Goal: Navigation & Orientation: Find specific page/section

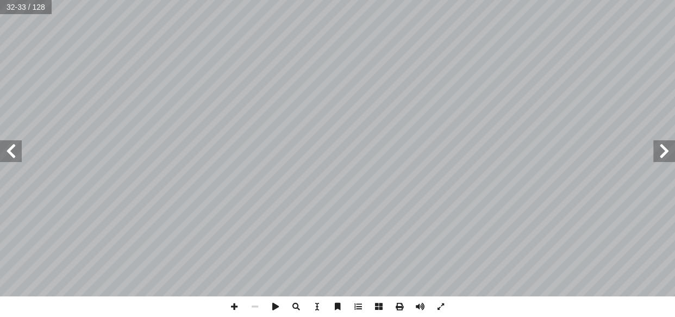
click at [1, 311] on div "٢8 اندل�ع الحرب: نجيب: ّ ��حظ الخريطة، ونستنتج، ثم ُ ن :( أ نشاط )٣/ ا ــة عند …" at bounding box center [337, 158] width 675 height 317
click at [666, 152] on span at bounding box center [664, 151] width 22 height 22
click at [231, 306] on span at bounding box center [234, 306] width 21 height 21
click at [14, 151] on span at bounding box center [11, 151] width 22 height 22
click at [353, 0] on html "الصفحة الرئيسية الصف الأول الصف الثاني الصف الثالث الصف الرابع الصف الخامس الصف…" at bounding box center [337, 49] width 675 height 99
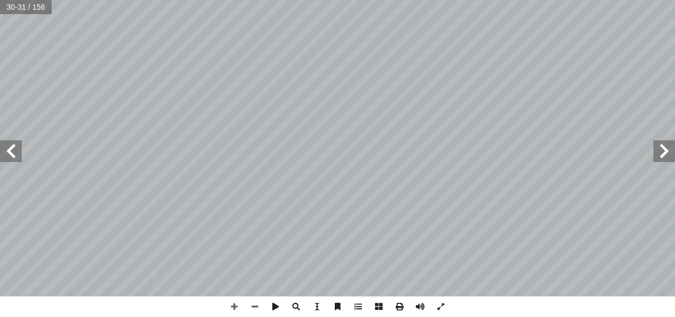
click at [663, 158] on span at bounding box center [664, 151] width 22 height 22
